Goal: Find contact information: Find contact information

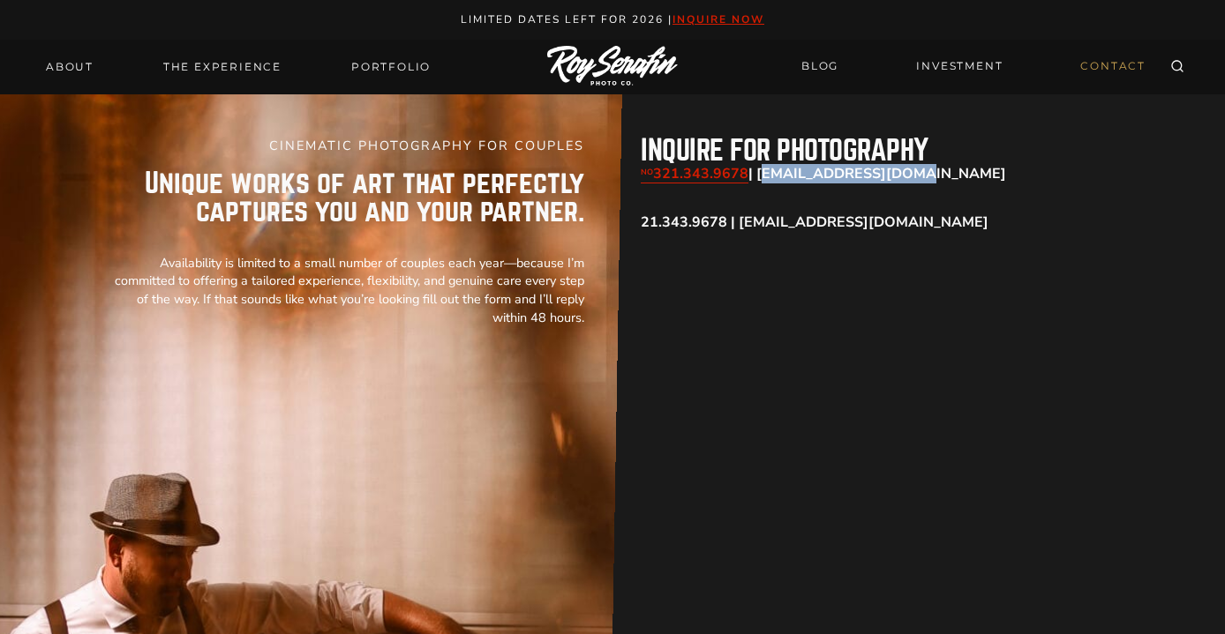
drag, startPoint x: 921, startPoint y: 174, endPoint x: 761, endPoint y: 176, distance: 159.7
click at [761, 176] on p "NO 321.343.9678 | [EMAIL_ADDRESS][DOMAIN_NAME]" at bounding box center [881, 174] width 480 height 19
copy strong "[EMAIL_ADDRESS][DOMAIN_NAME]"
click at [371, 69] on link "Portfolio" at bounding box center [391, 67] width 101 height 25
